Goal: Task Accomplishment & Management: Use online tool/utility

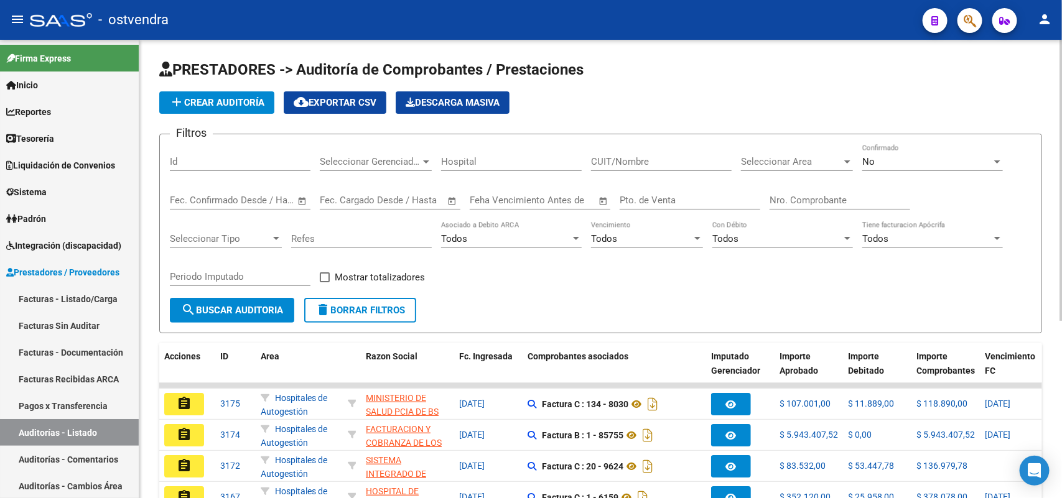
click at [636, 196] on input "Pto. de Venta" at bounding box center [689, 200] width 141 height 11
type input "195"
click at [909, 168] on div "No Confirmado" at bounding box center [932, 157] width 141 height 27
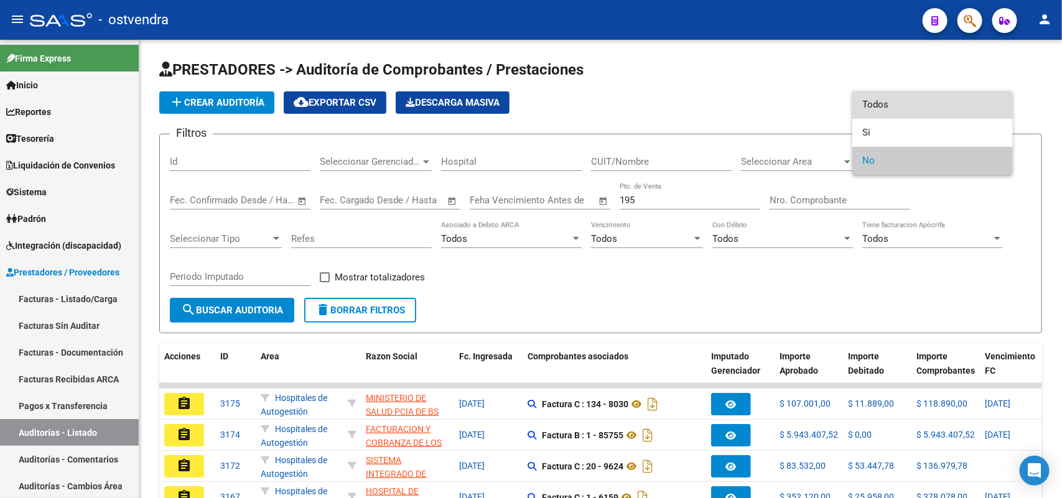
click at [897, 97] on span "Todos" at bounding box center [932, 105] width 141 height 28
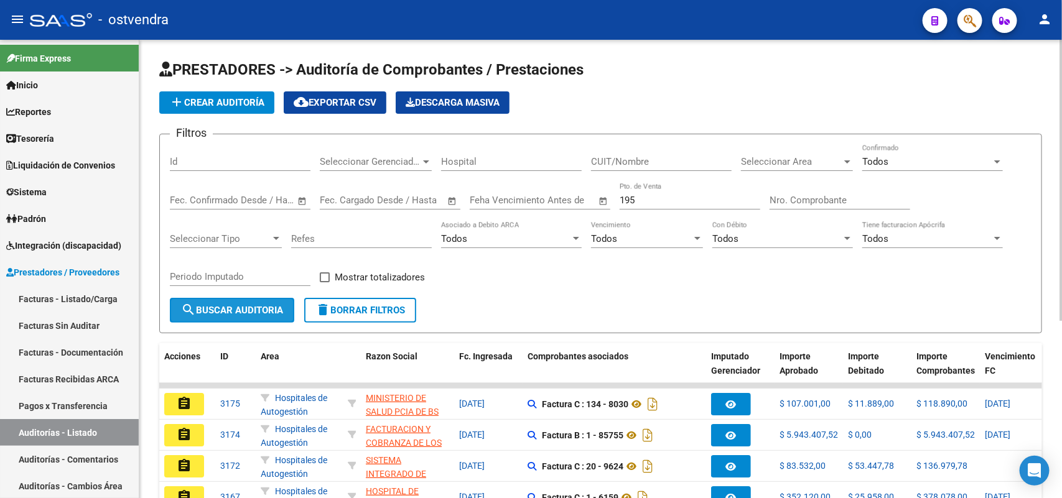
click at [233, 305] on span "search Buscar Auditoria" at bounding box center [232, 310] width 102 height 11
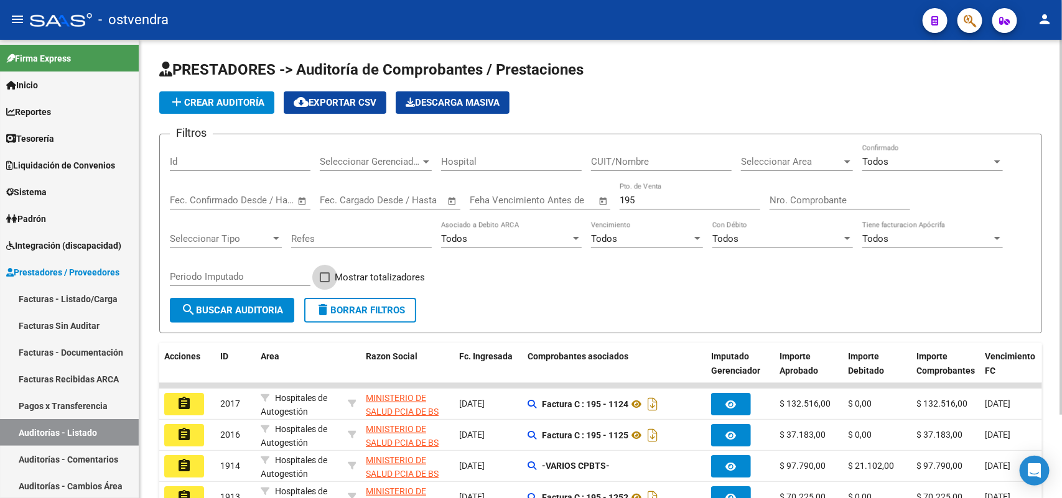
click at [327, 278] on span at bounding box center [325, 277] width 10 height 10
click at [325, 282] on input "Mostrar totalizadores" at bounding box center [324, 282] width 1 height 1
checkbox input "true"
click at [266, 317] on button "search Buscar Auditoria" at bounding box center [232, 310] width 124 height 25
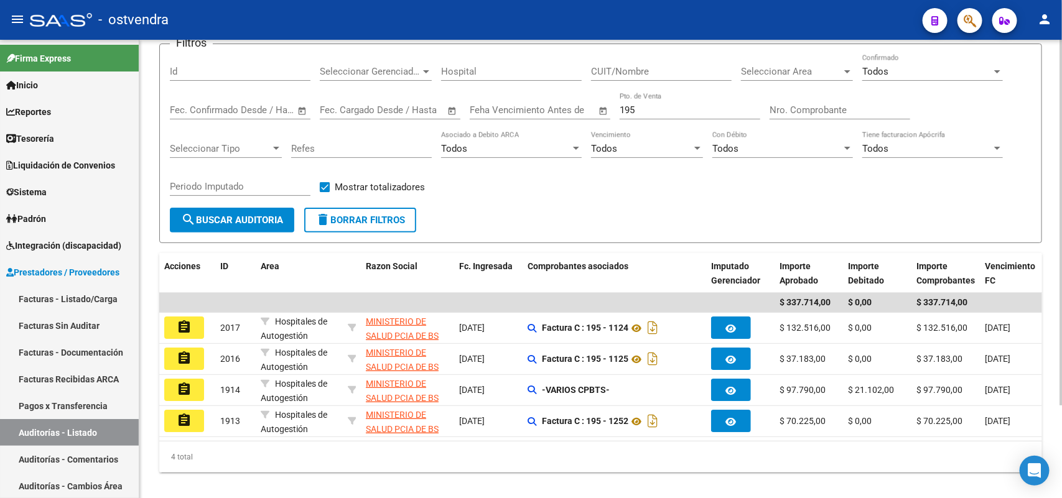
scroll to position [95, 0]
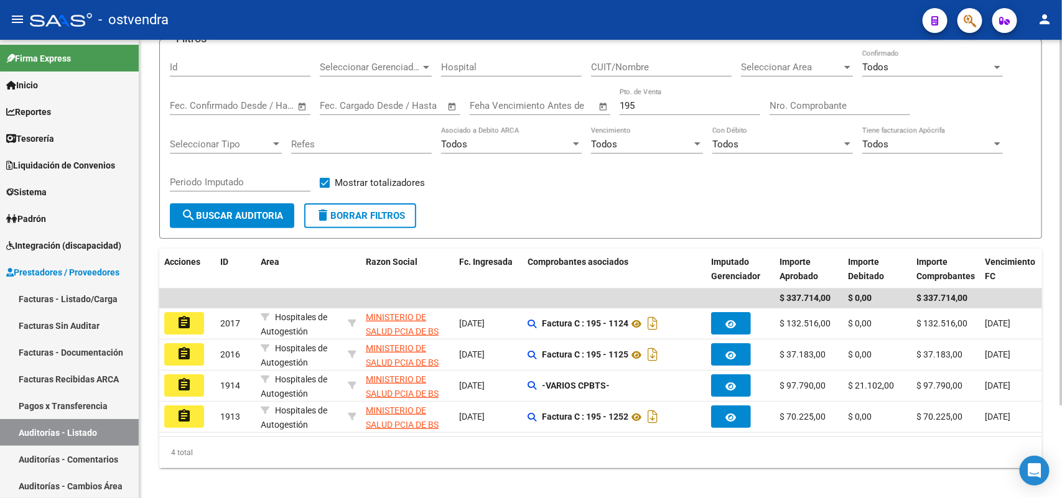
click at [1061, 243] on div at bounding box center [1060, 307] width 3 height 366
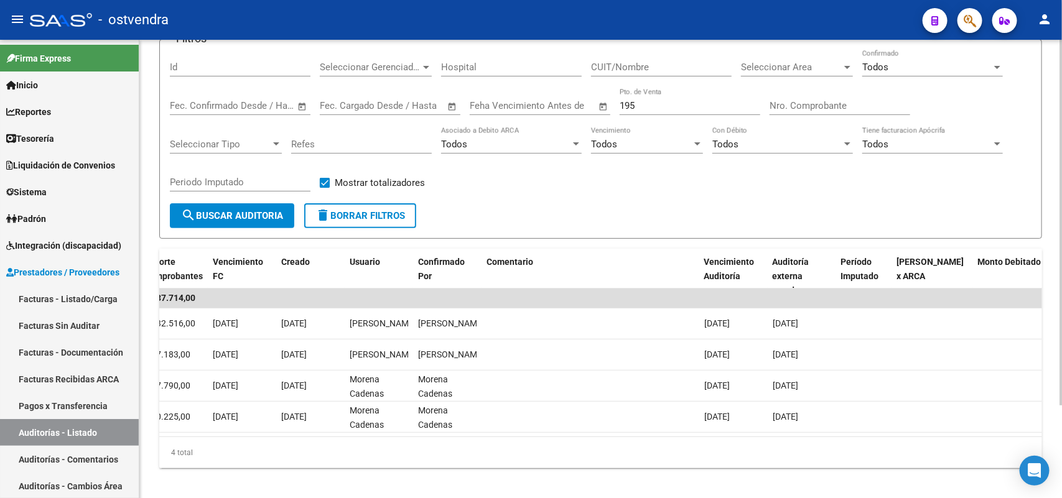
scroll to position [0, 0]
